Goal: Feedback & Contribution: Submit feedback/report problem

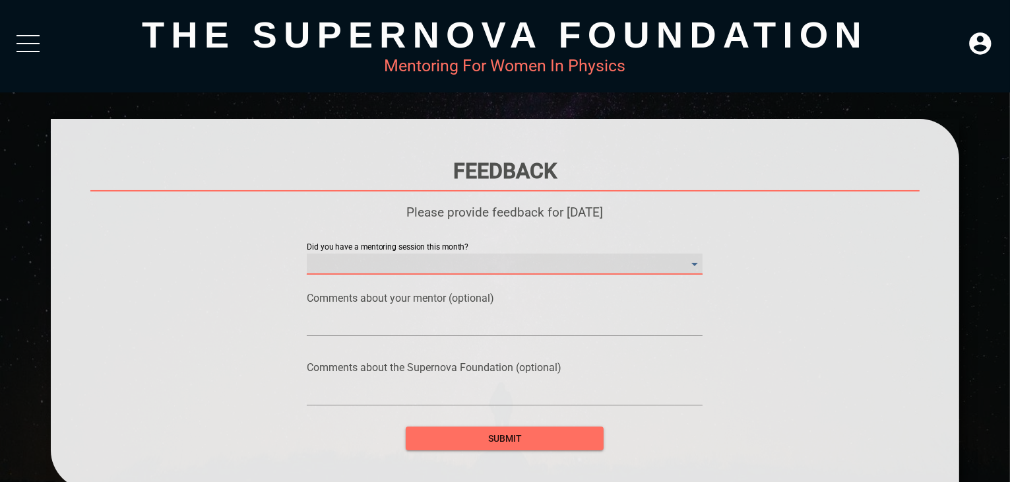
click at [427, 267] on month\? "​" at bounding box center [505, 263] width 396 height 21
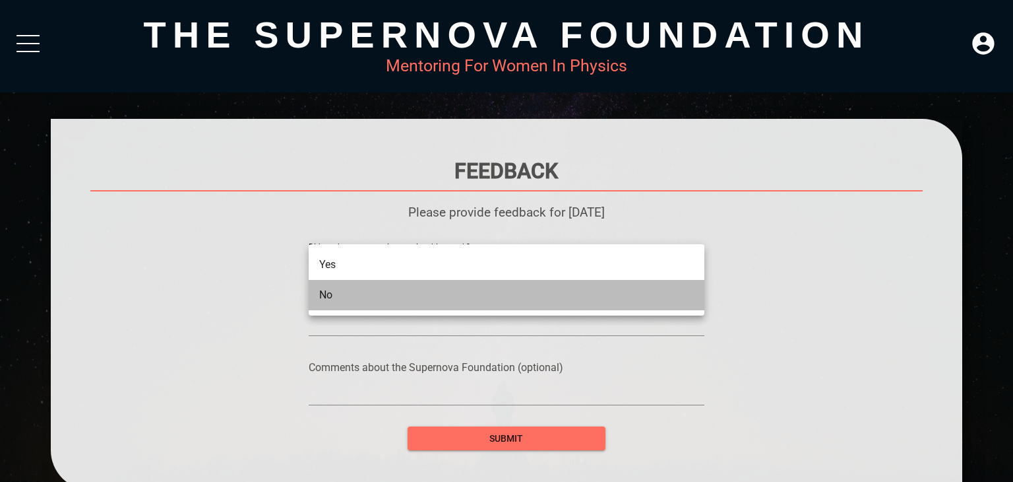
click at [393, 299] on li "No" at bounding box center [507, 295] width 396 height 30
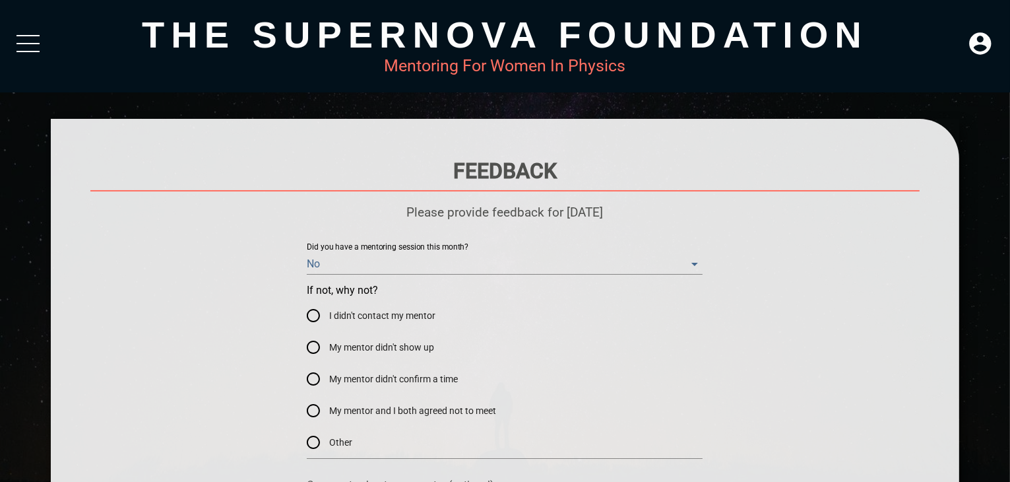
click at [366, 311] on span "I didn't contact my mentor" at bounding box center [382, 316] width 106 height 14
click at [329, 311] on input "I didn't contact my mentor" at bounding box center [314, 316] width 32 height 32
radio input "true"
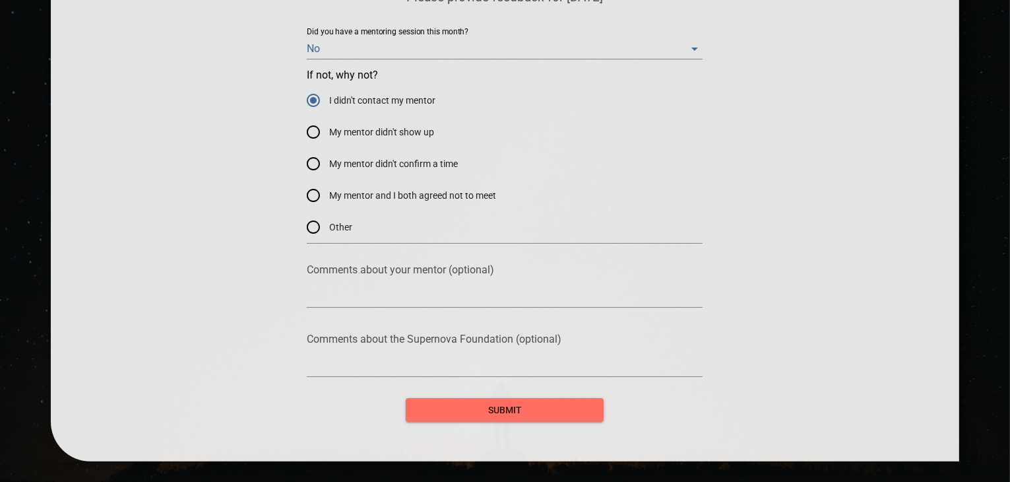
scroll to position [220, 0]
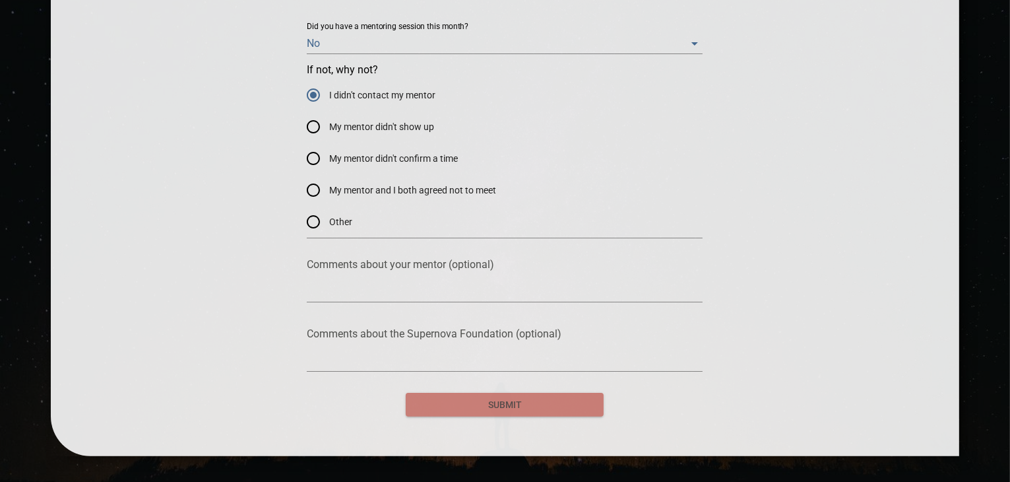
click at [487, 414] on button "submit" at bounding box center [505, 405] width 198 height 24
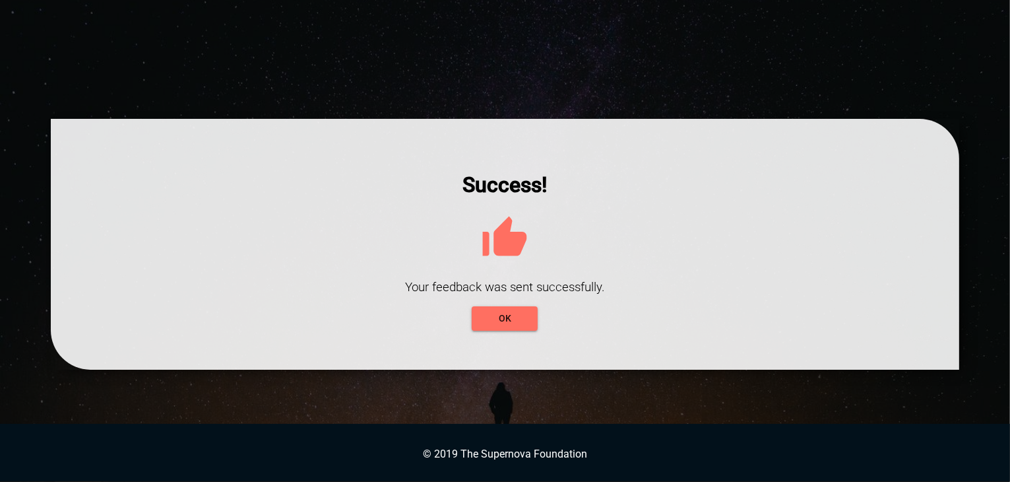
scroll to position [0, 0]
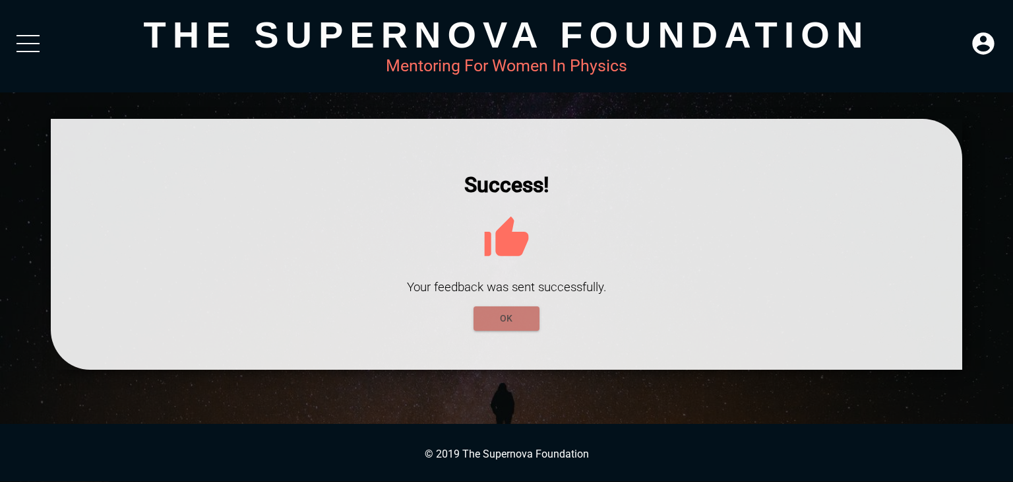
click at [520, 319] on span "OK" at bounding box center [506, 318] width 45 height 16
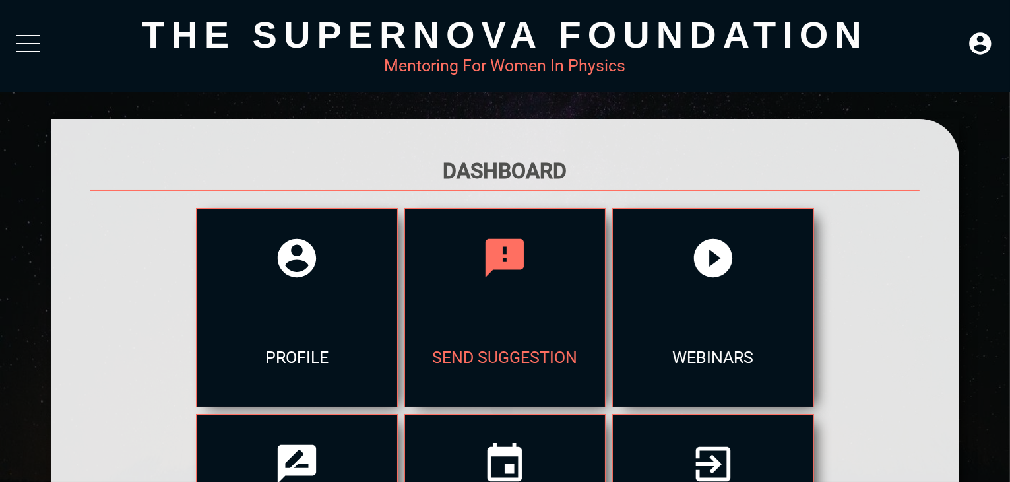
scroll to position [258, 0]
